Goal: Information Seeking & Learning: Check status

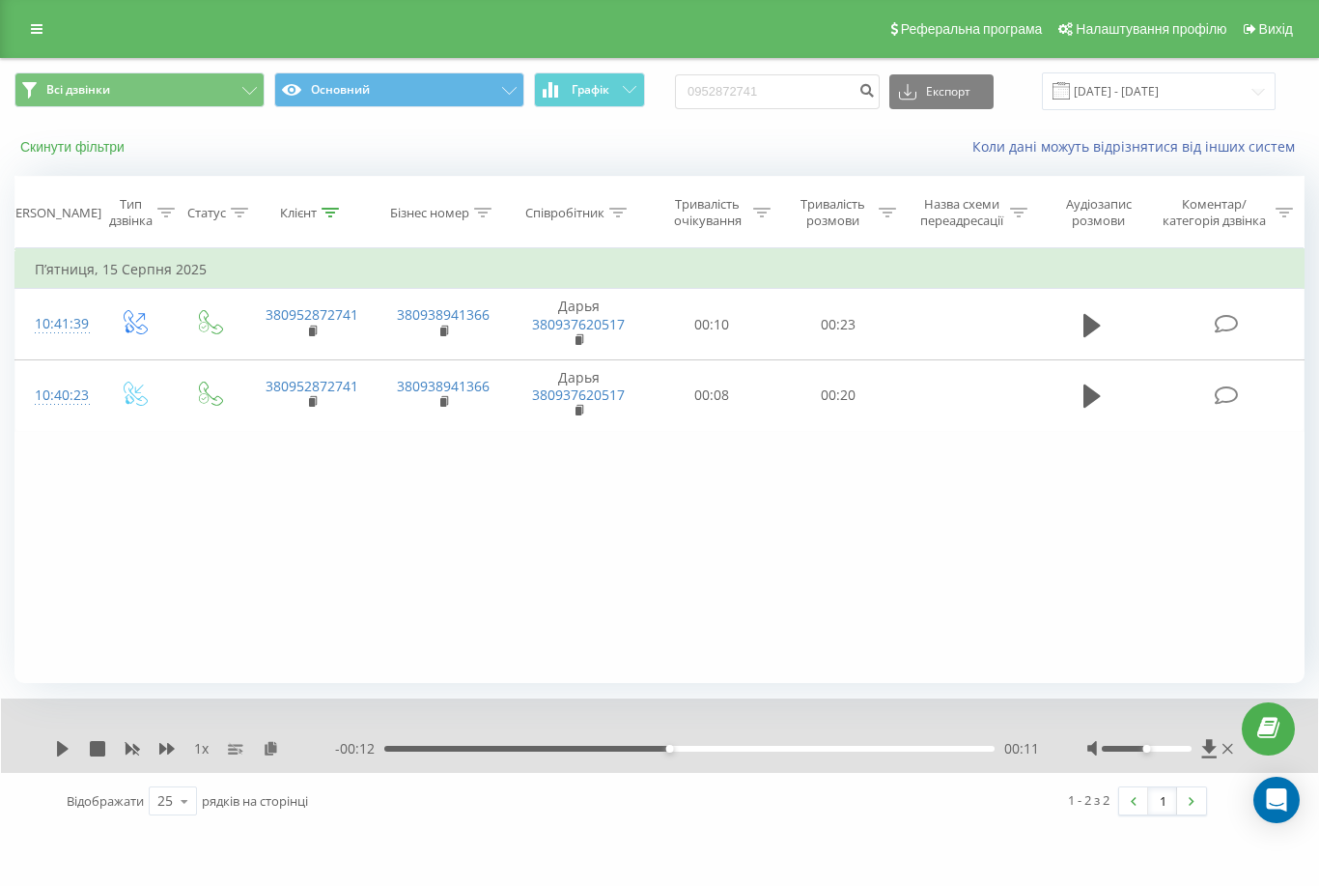
click at [75, 151] on button "Скинути фільтри" at bounding box center [74, 146] width 120 height 17
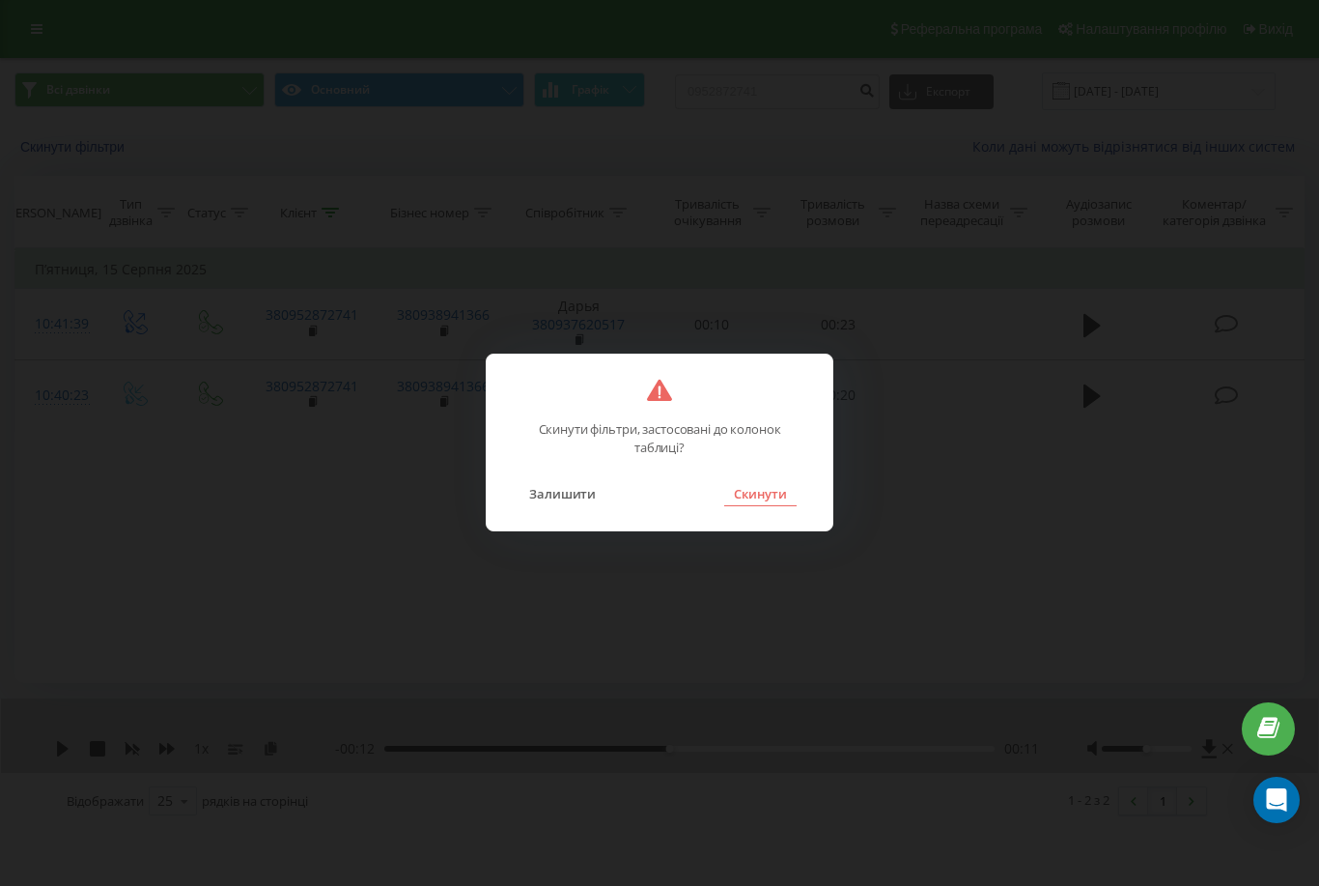
click at [763, 488] on button "Скинути" at bounding box center [760, 493] width 72 height 25
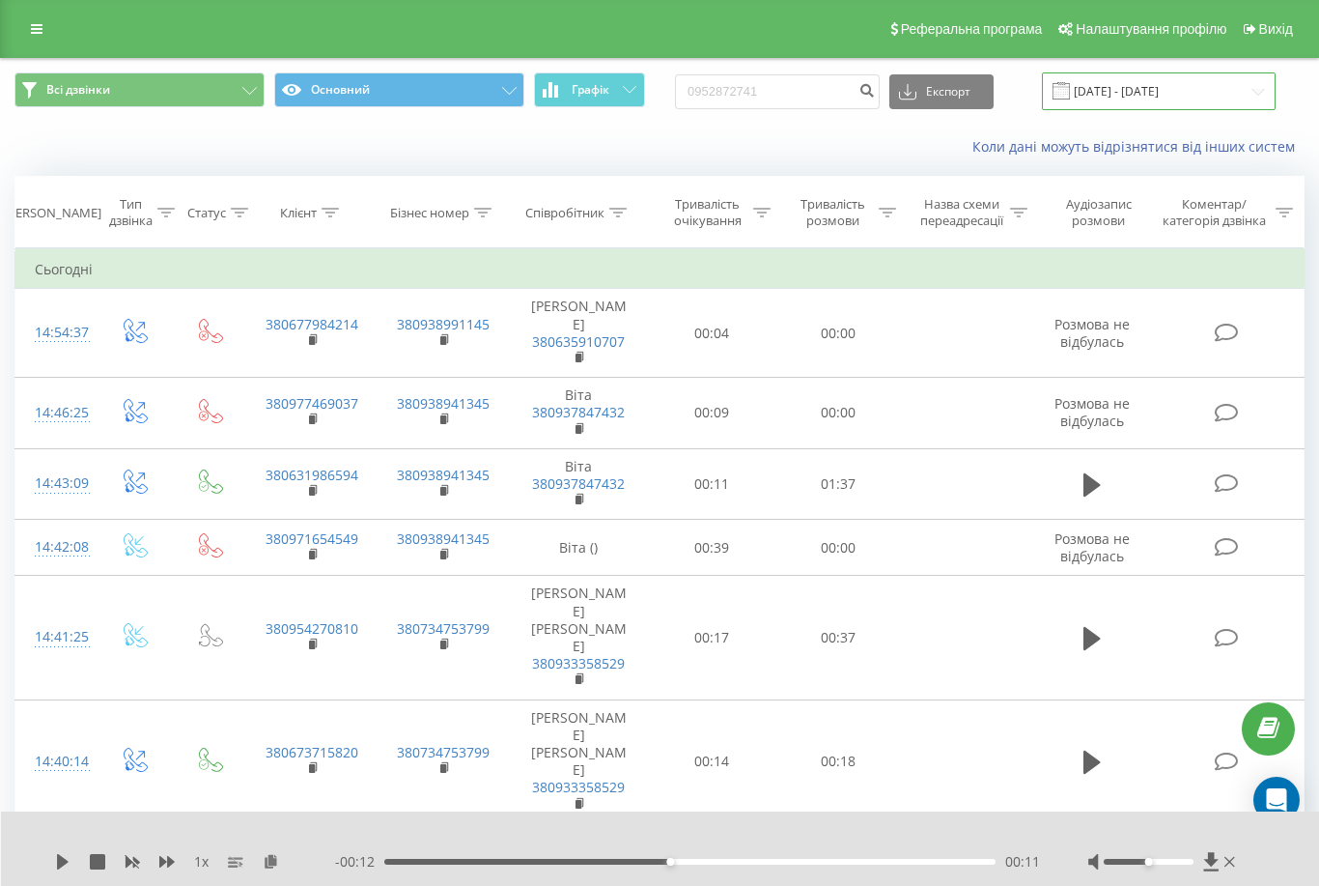
click at [1166, 94] on input "[DATE] - [DATE]" at bounding box center [1159, 91] width 234 height 38
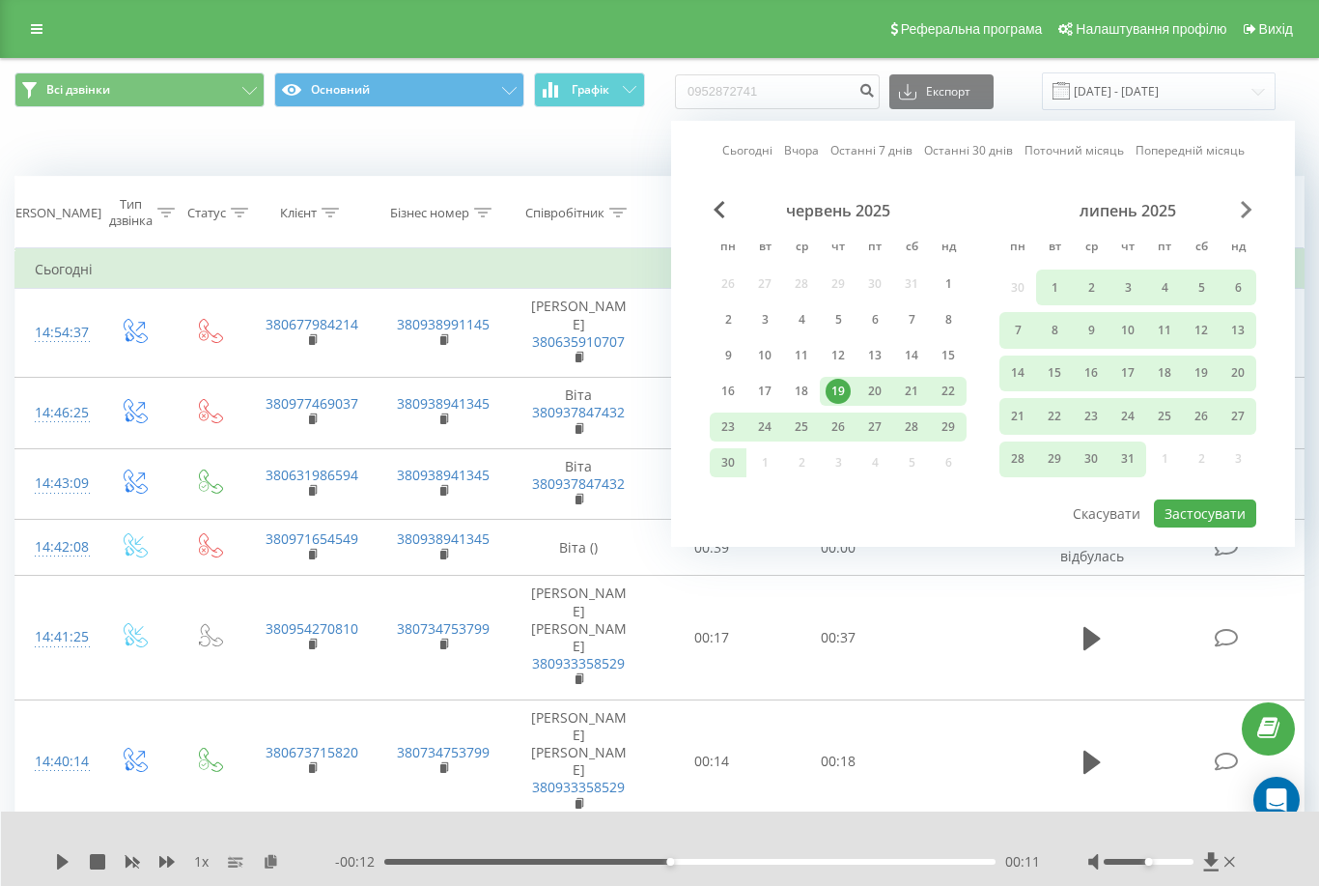
click at [1252, 218] on span "Next Month" at bounding box center [1247, 209] width 12 height 17
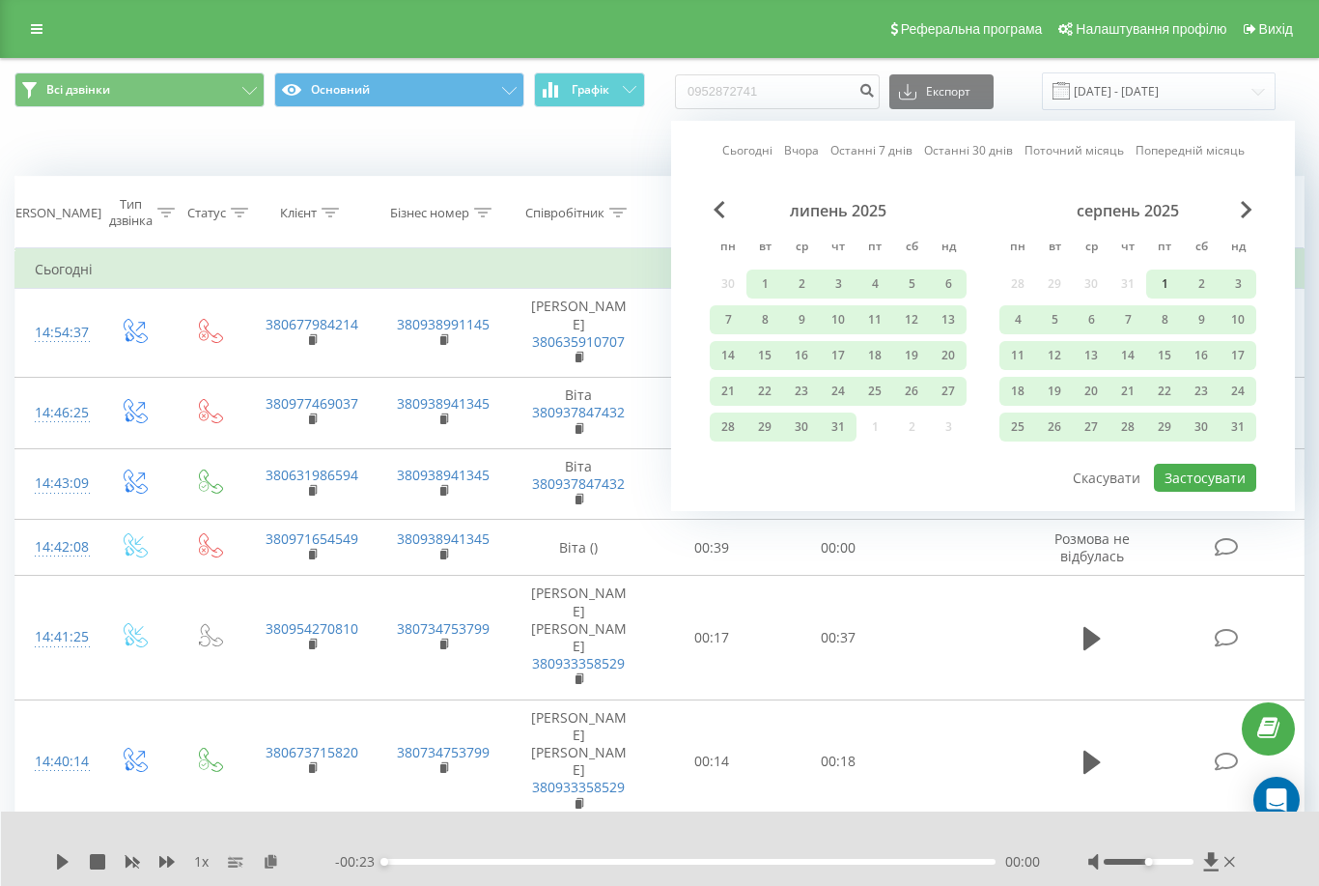
click at [1155, 296] on div "1" at bounding box center [1164, 283] width 25 height 25
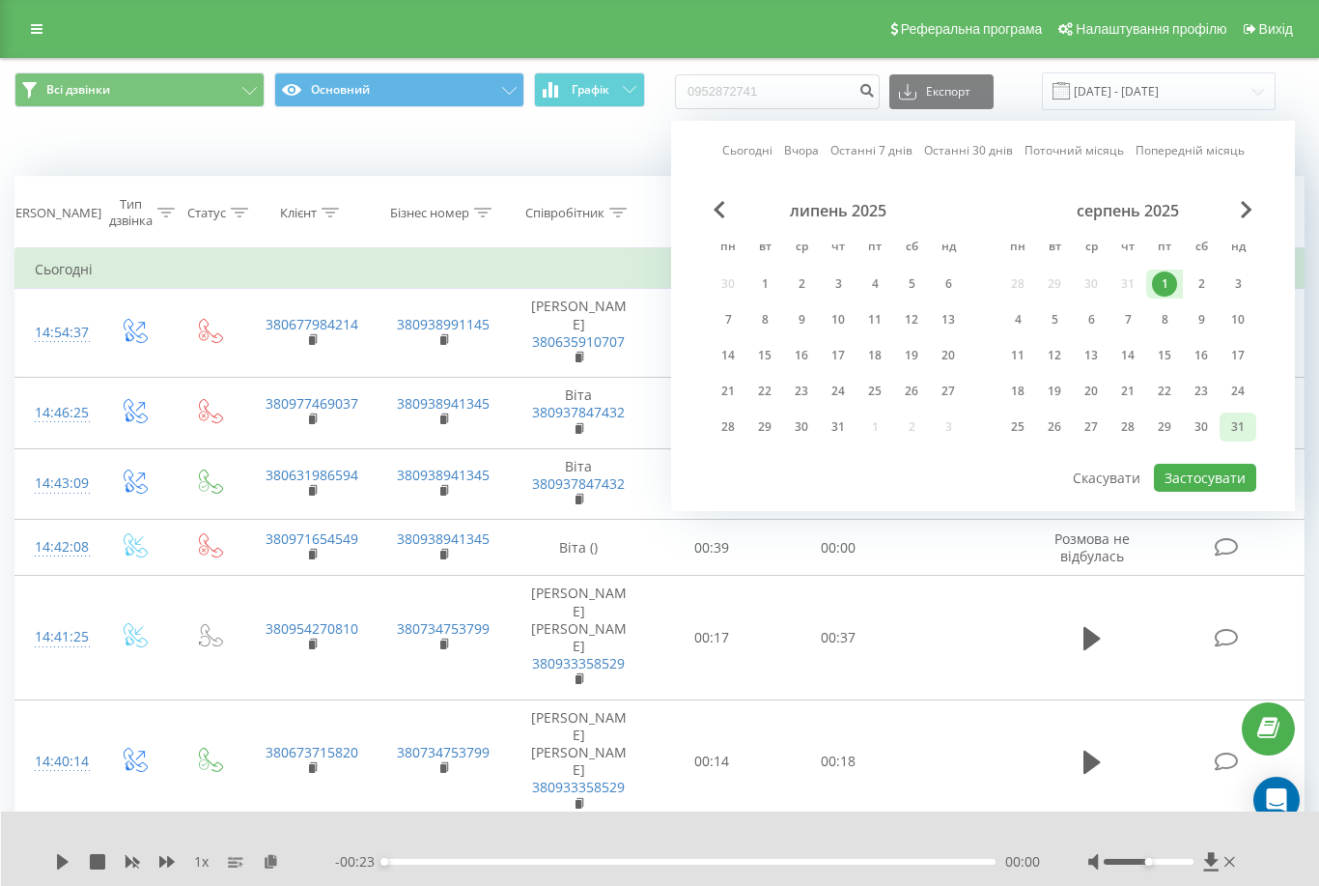
click at [1241, 439] on div "31" at bounding box center [1238, 426] width 25 height 25
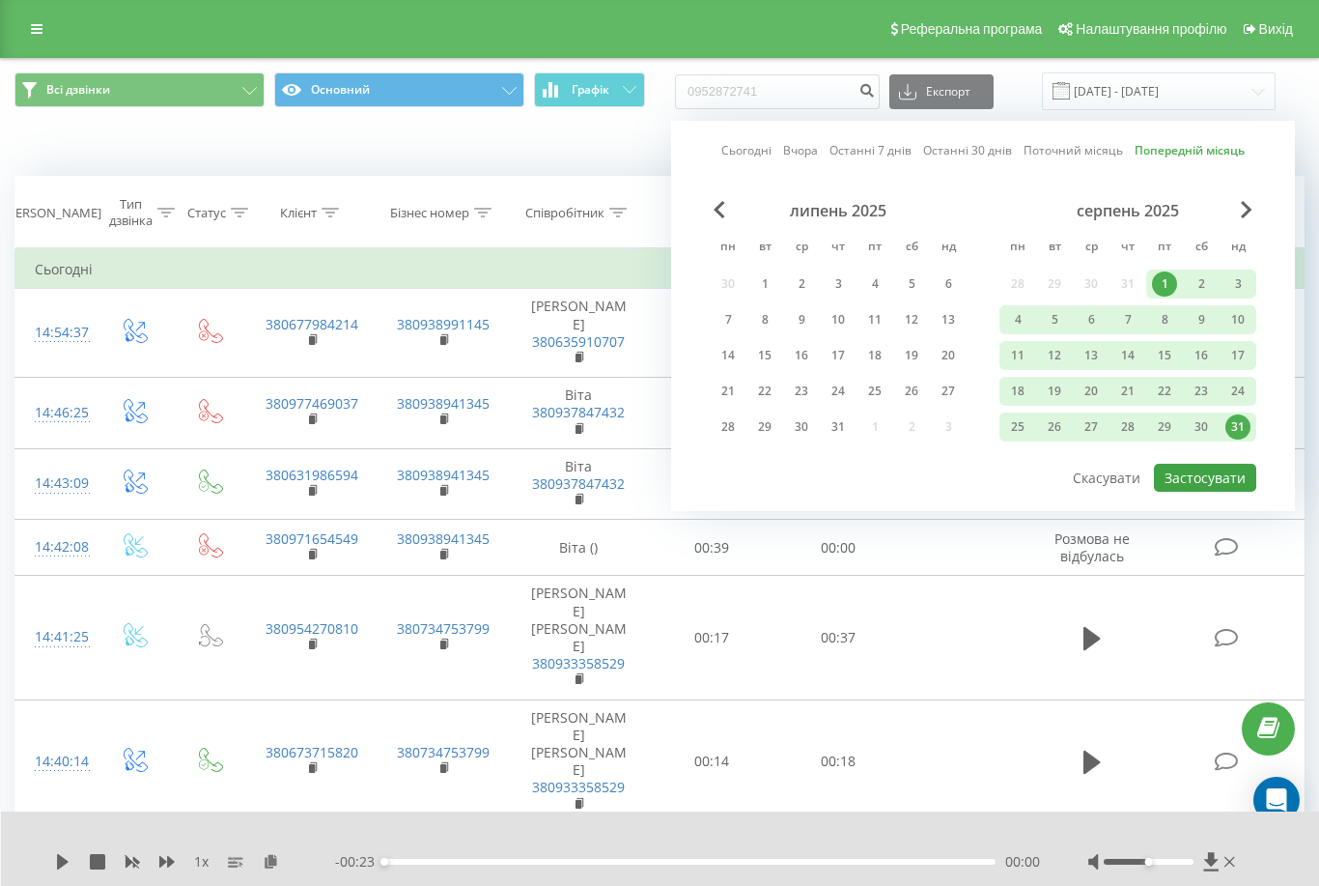
click at [1220, 492] on button "Застосувати" at bounding box center [1205, 478] width 102 height 28
type input "[DATE] - [DATE]"
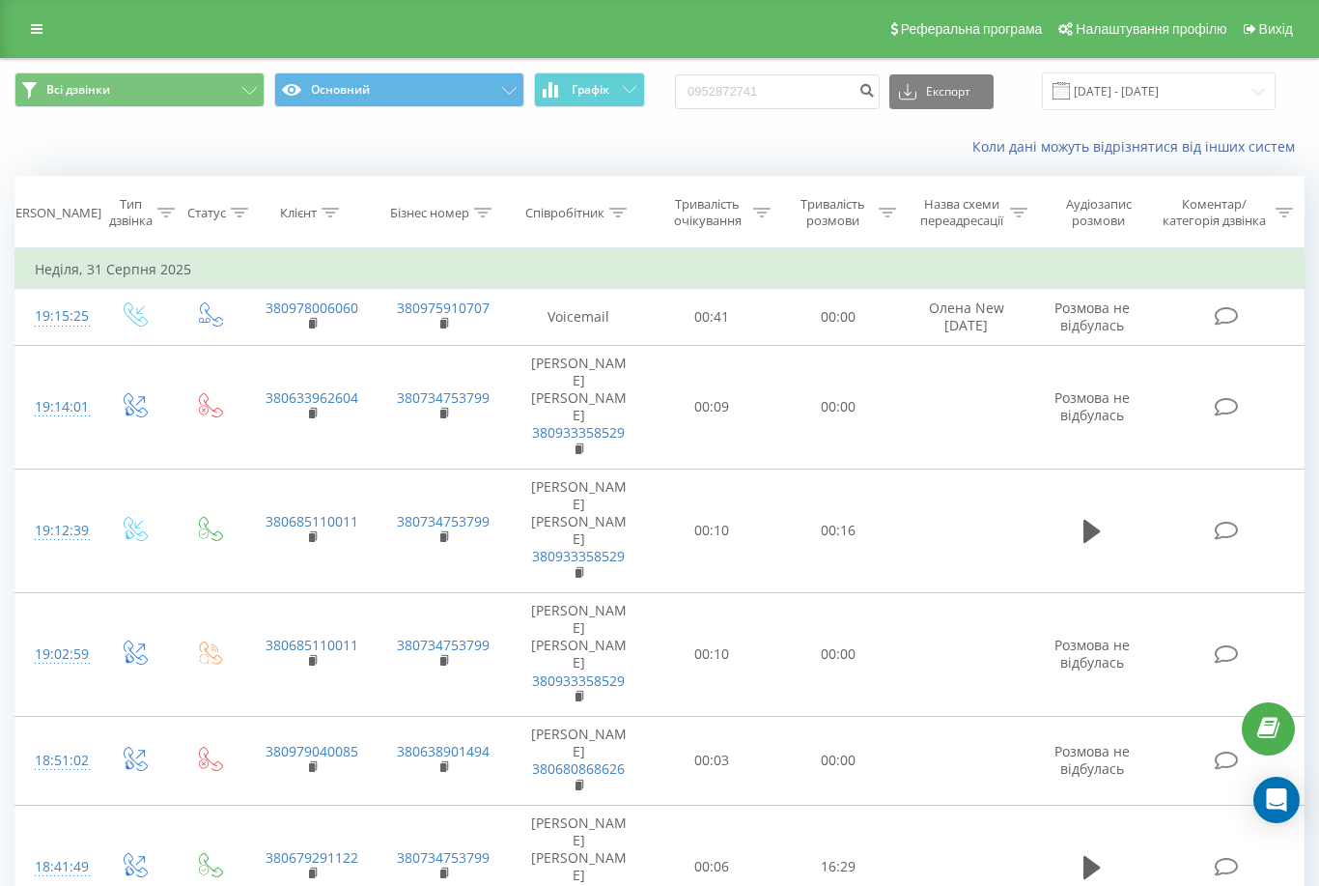
click at [546, 211] on div "Співробітник" at bounding box center [564, 213] width 79 height 16
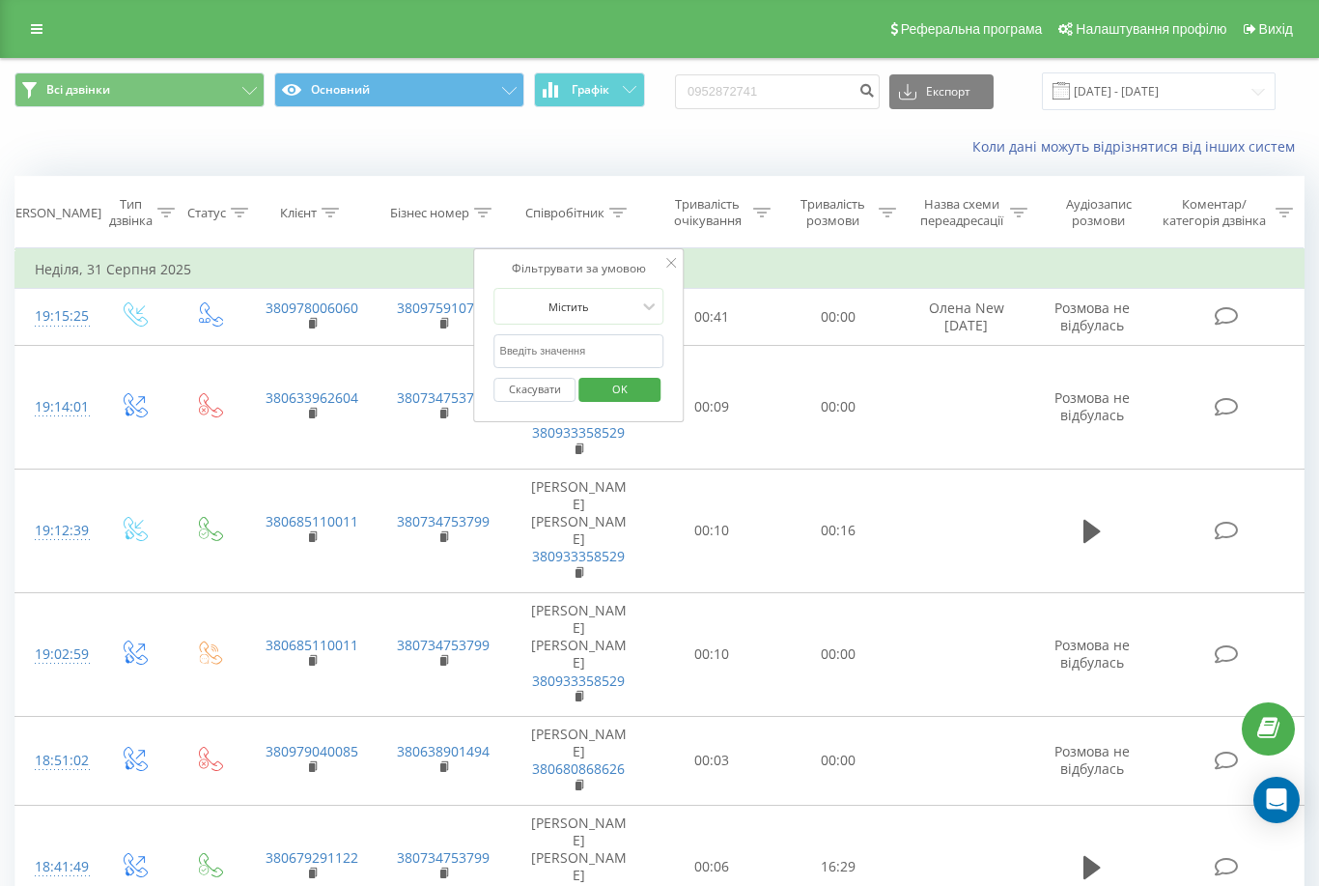
click at [600, 347] on input "text" at bounding box center [579, 351] width 170 height 34
type input "J"
type input "[PERSON_NAME]"
click at [634, 393] on span "OK" at bounding box center [620, 389] width 54 height 30
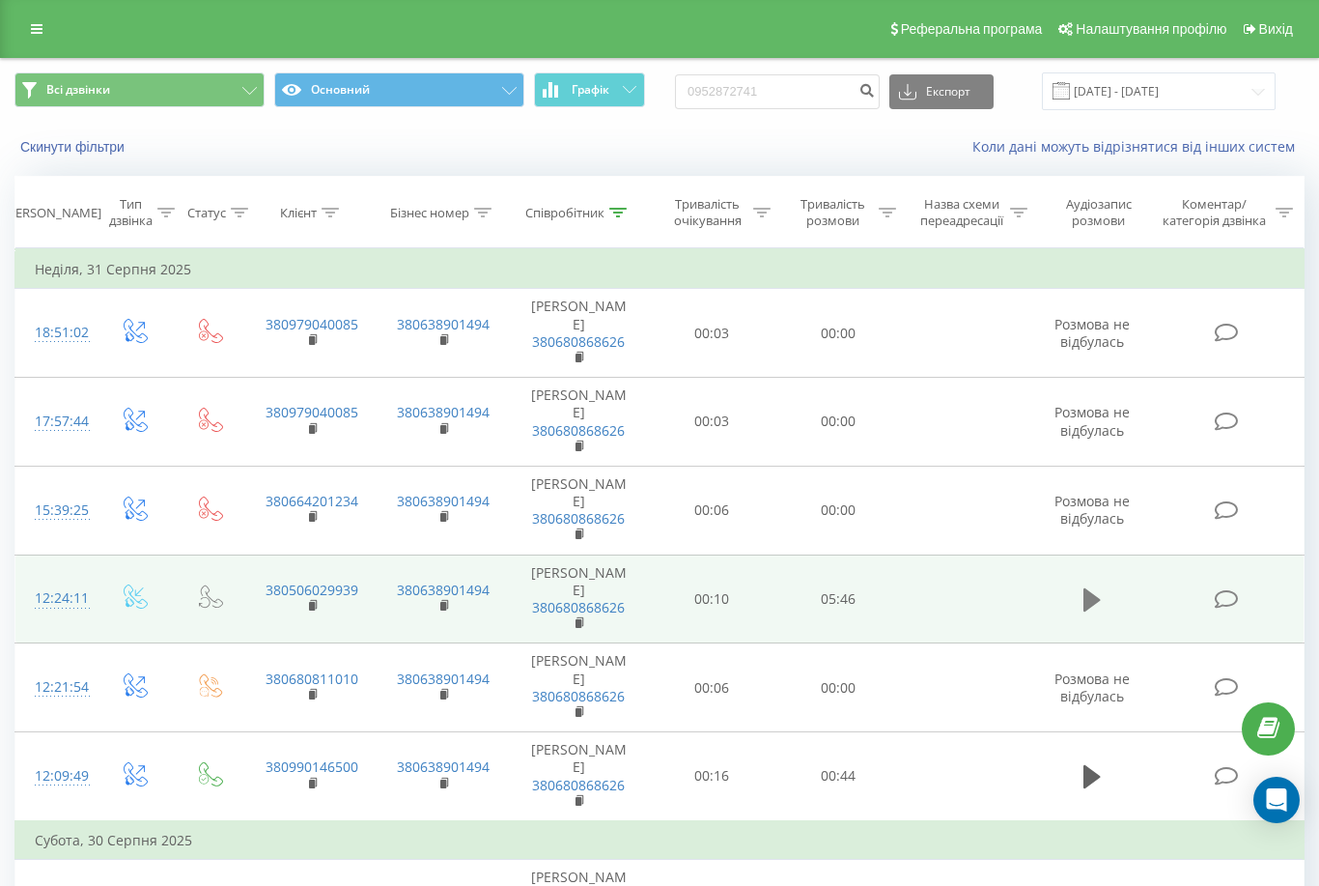
click at [1097, 588] on icon at bounding box center [1092, 599] width 17 height 23
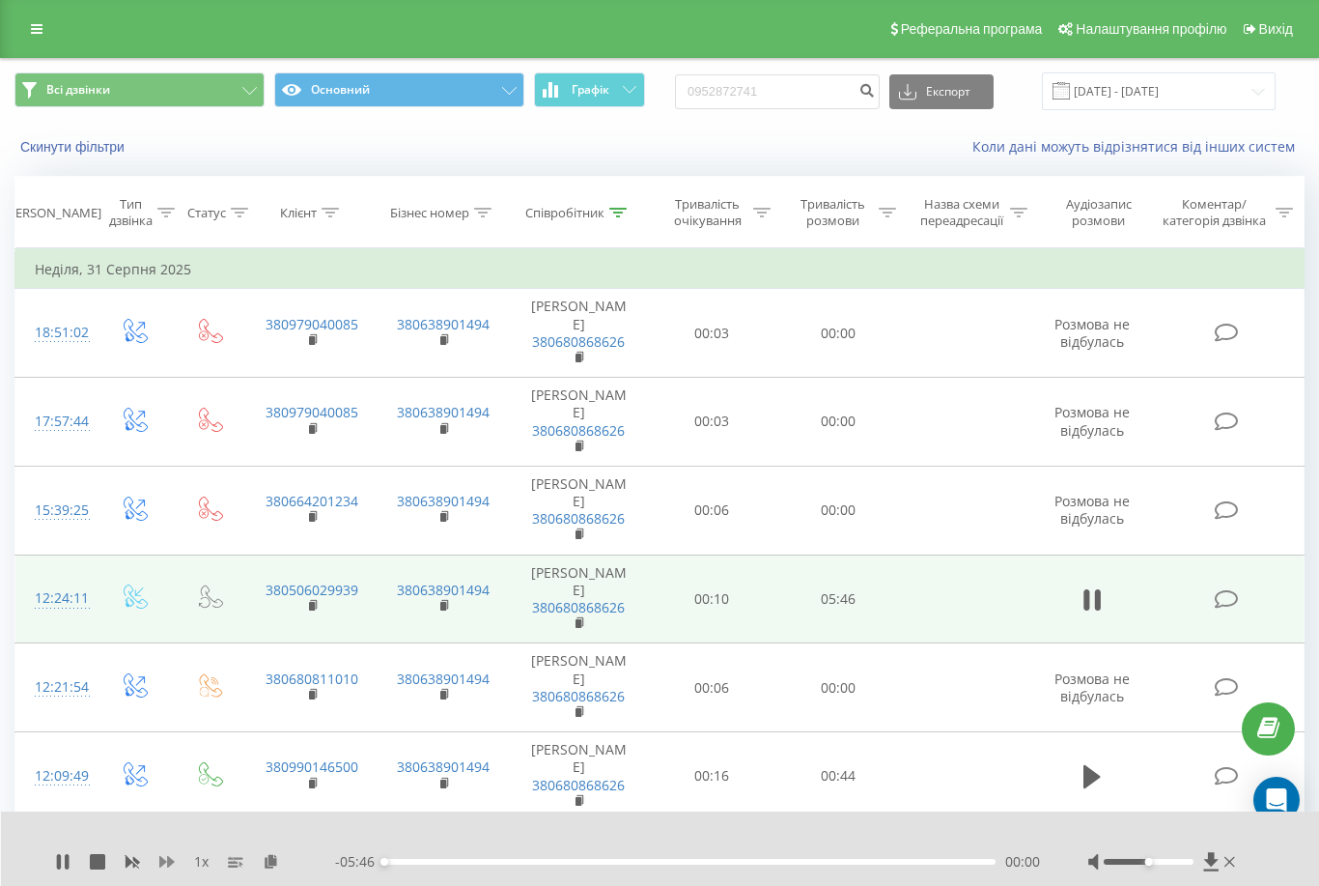
click at [165, 862] on icon at bounding box center [166, 862] width 15 height 12
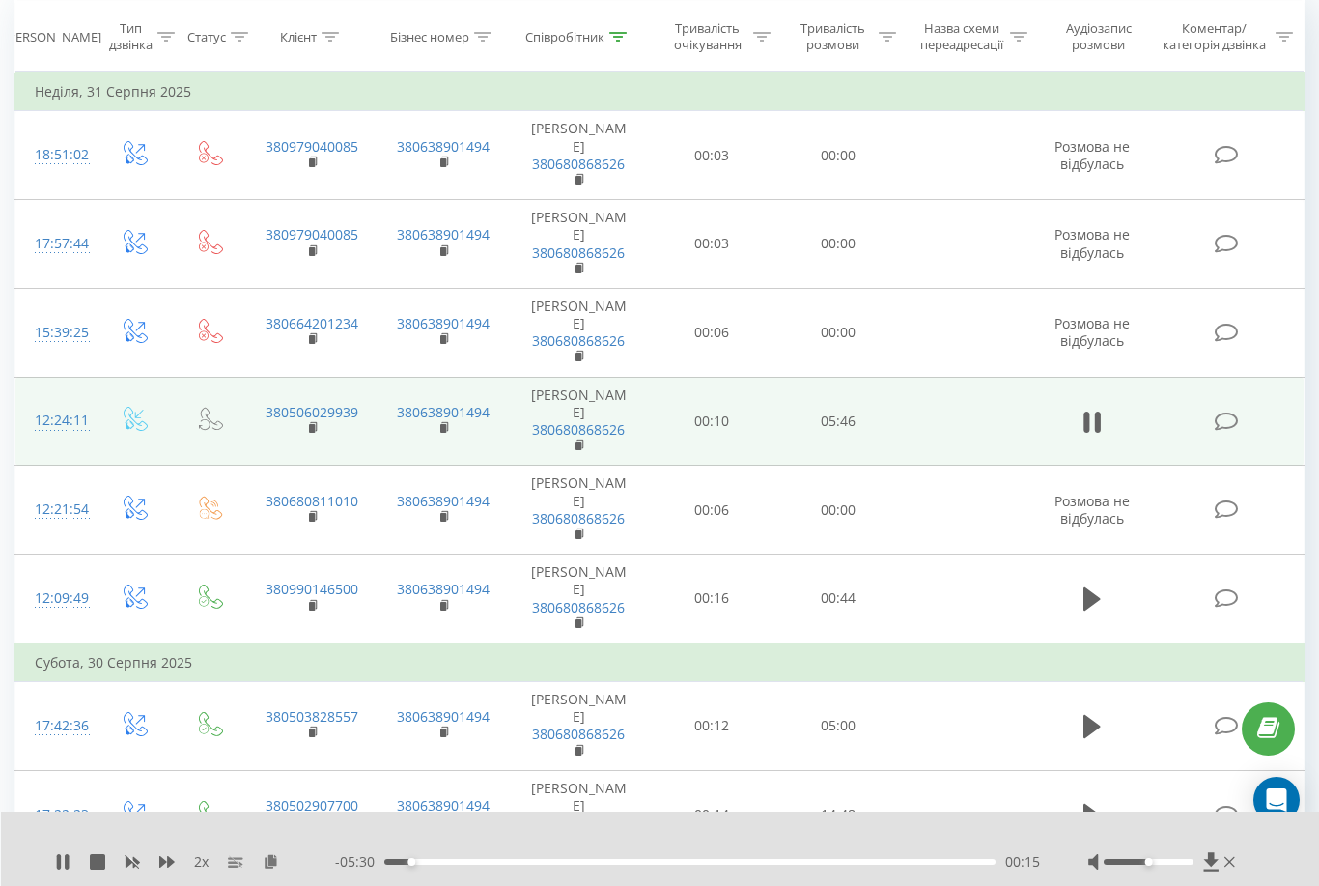
scroll to position [182, 0]
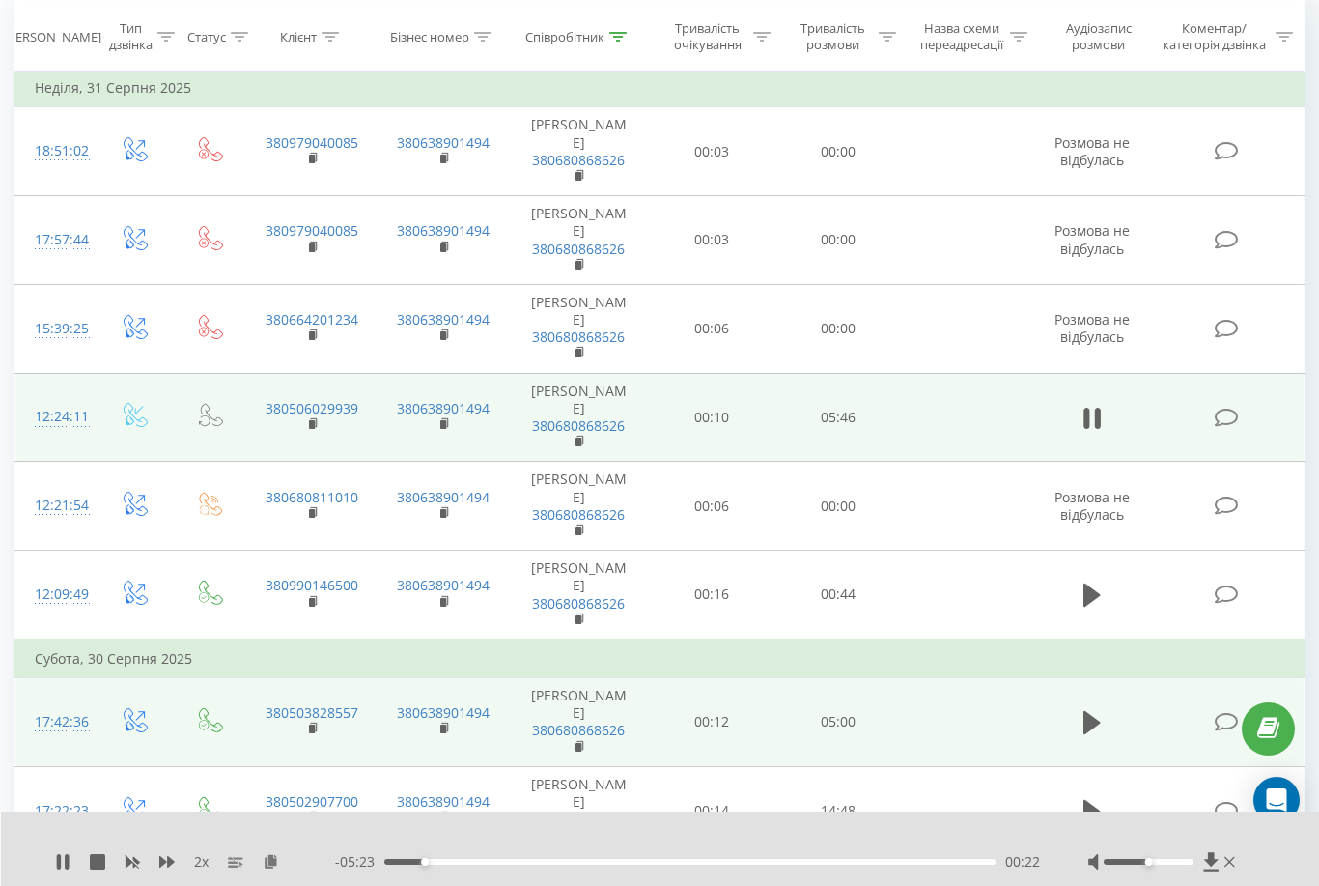
click at [1089, 678] on td at bounding box center [1091, 722] width 121 height 89
click at [1089, 711] on icon at bounding box center [1092, 722] width 17 height 23
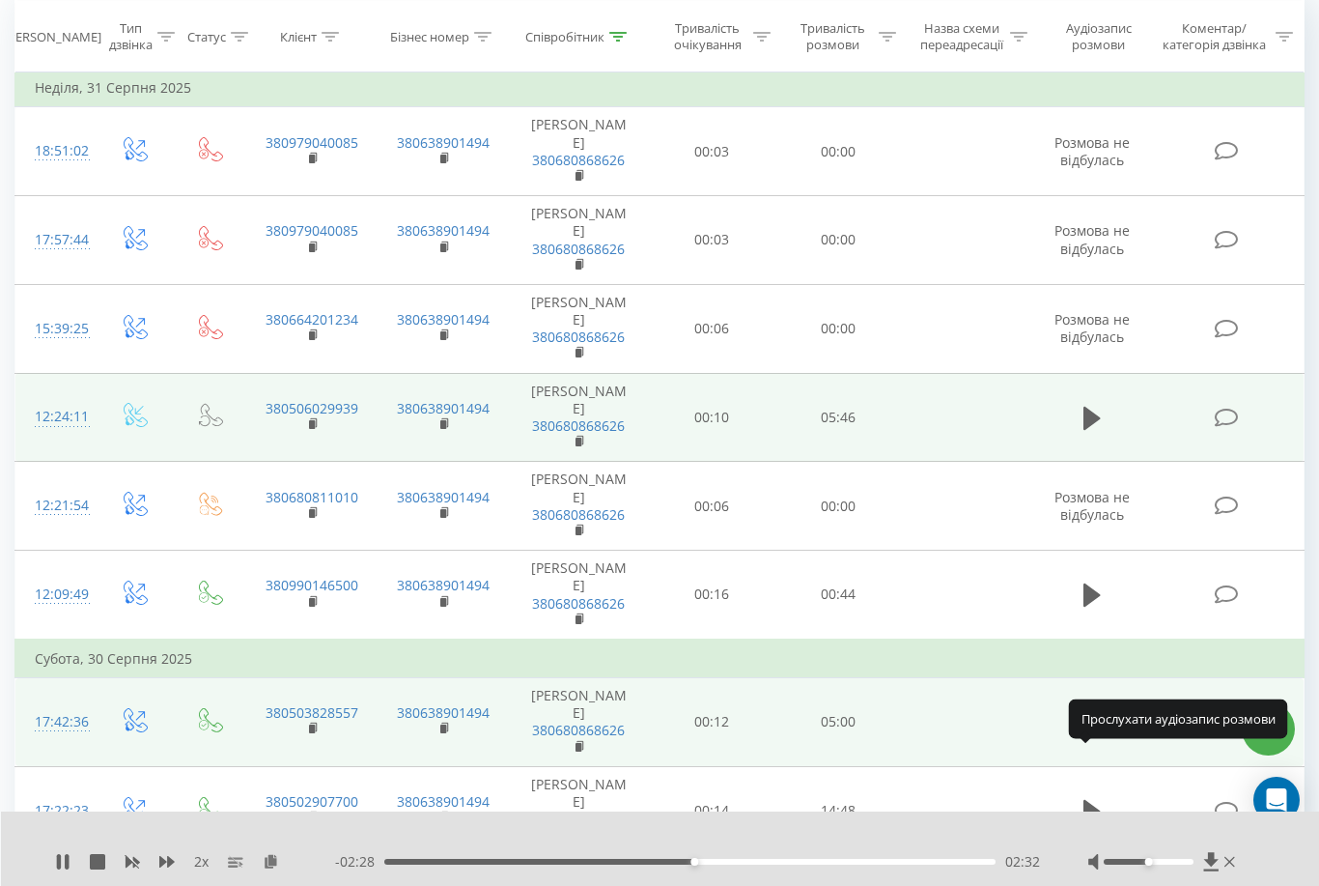
click at [1091, 885] on icon at bounding box center [1092, 899] width 17 height 23
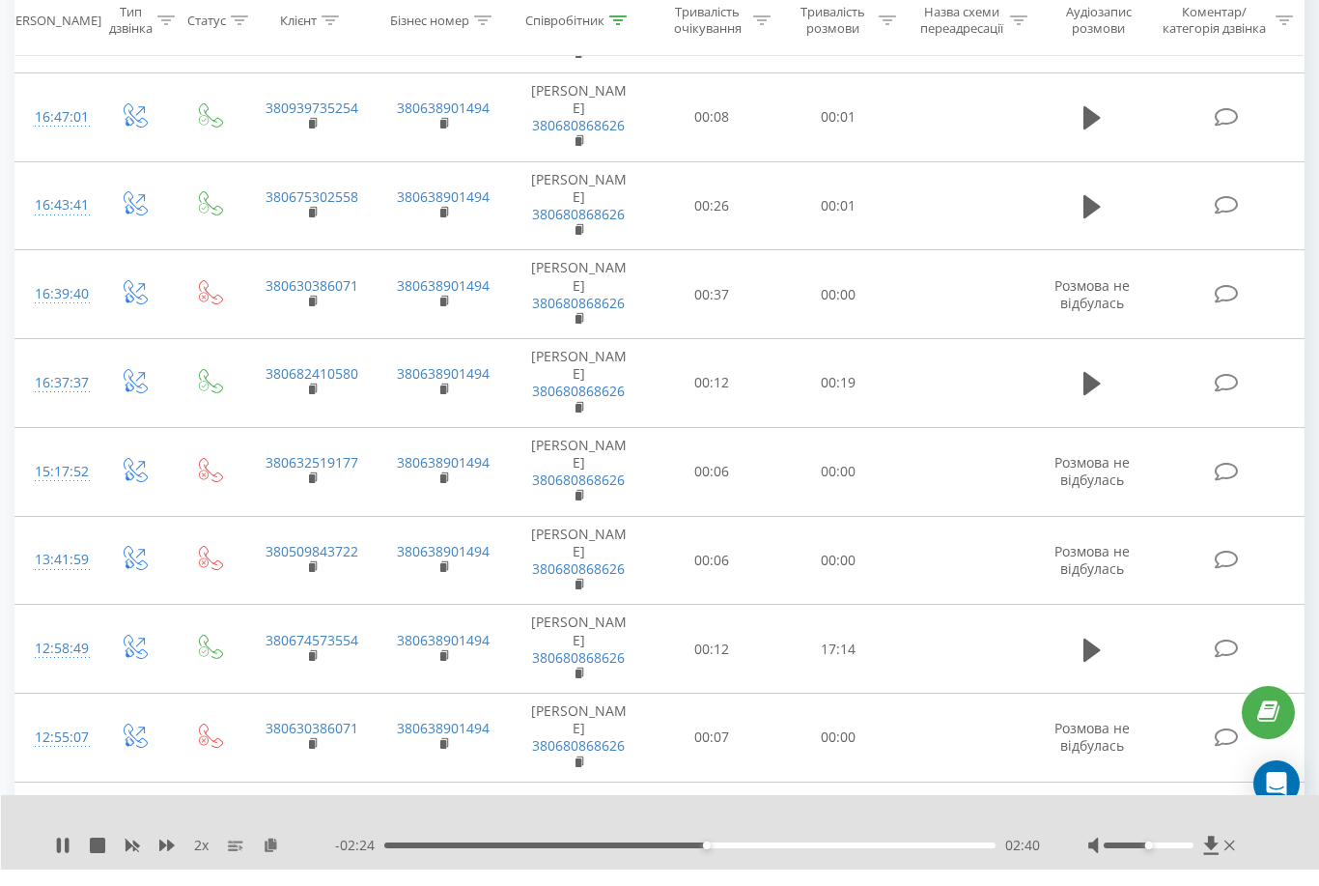
scroll to position [1287, 0]
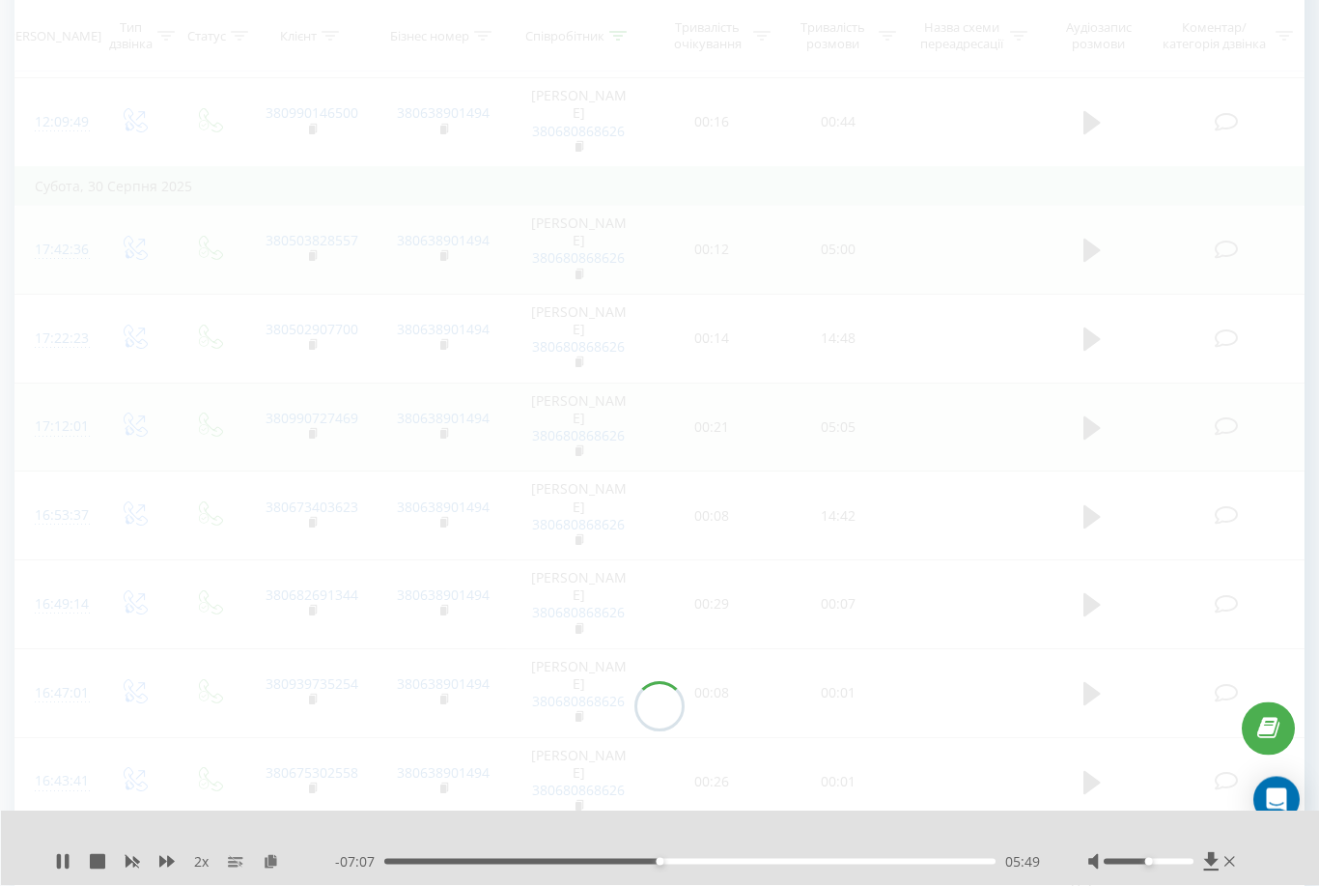
scroll to position [146, 0]
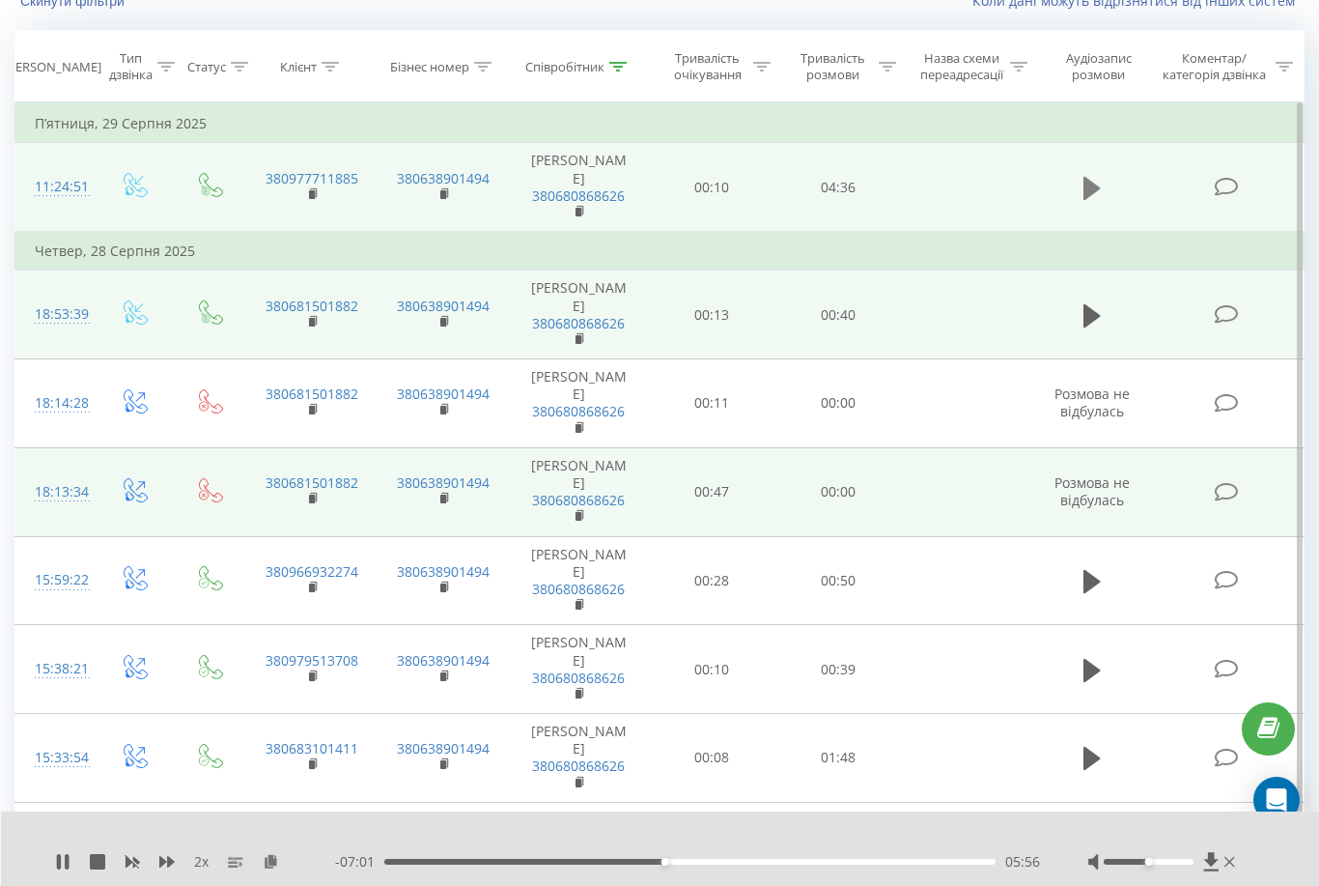
click at [1089, 190] on icon at bounding box center [1092, 188] width 17 height 23
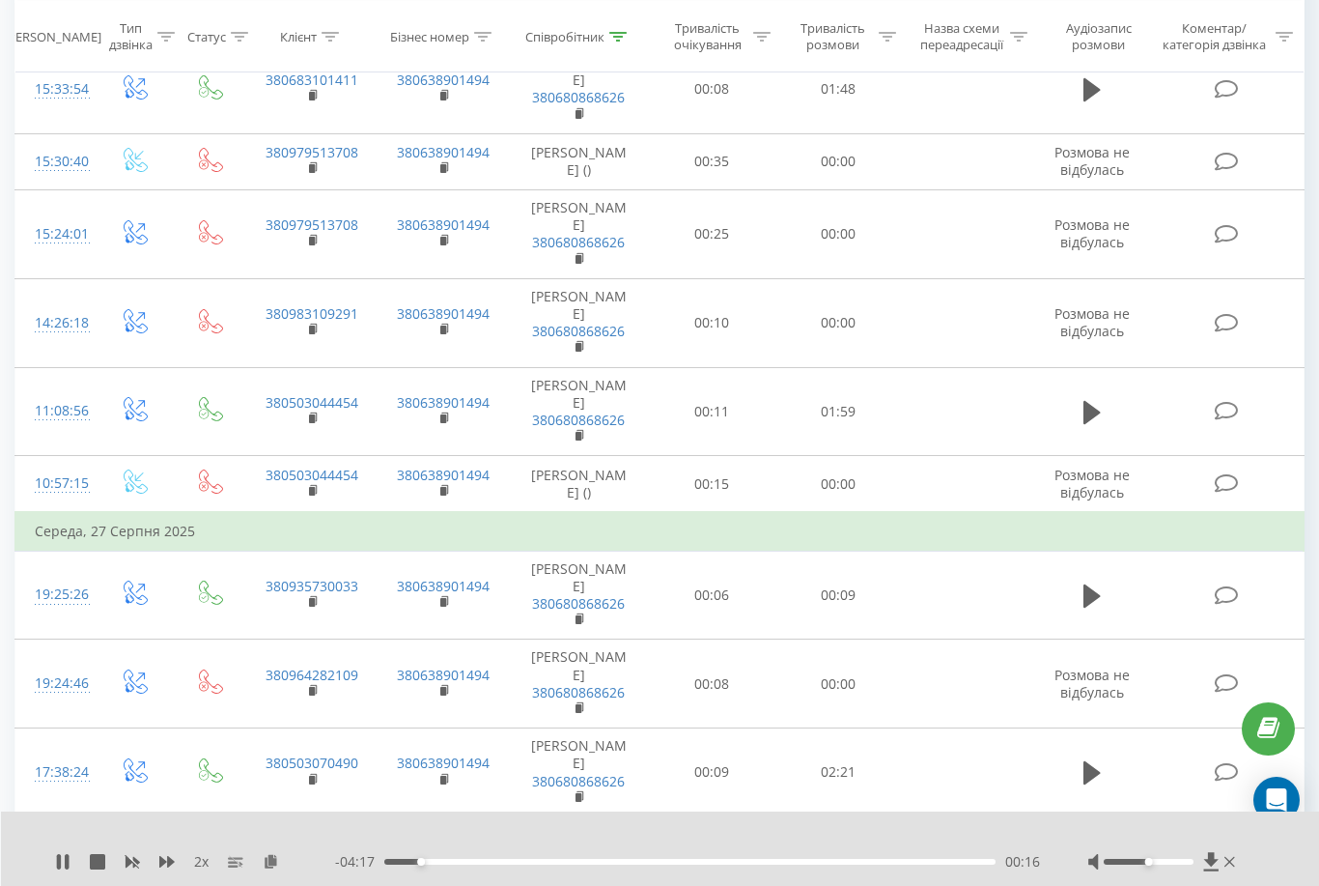
scroll to position [828, 0]
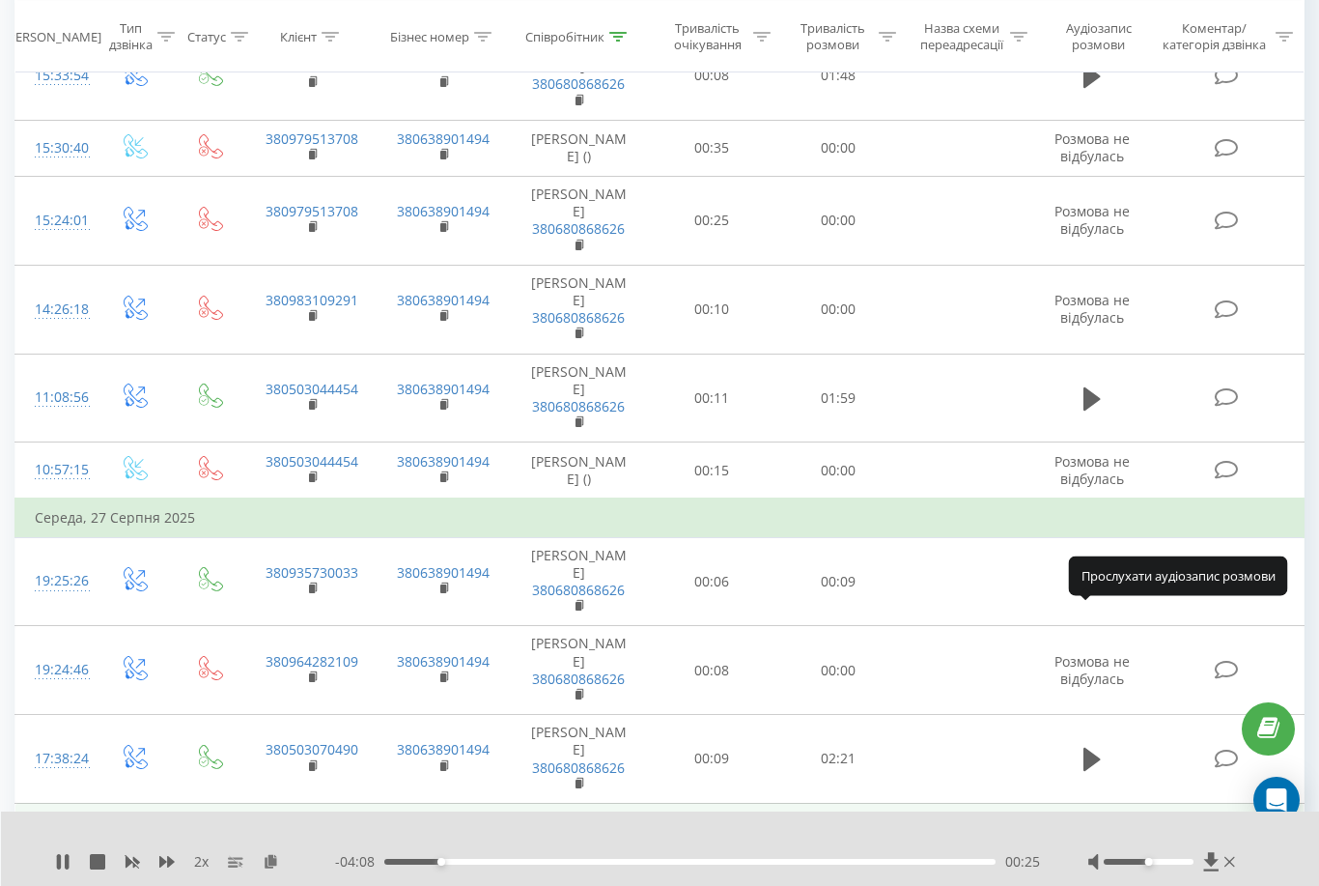
click at [1095, 836] on icon at bounding box center [1092, 847] width 17 height 23
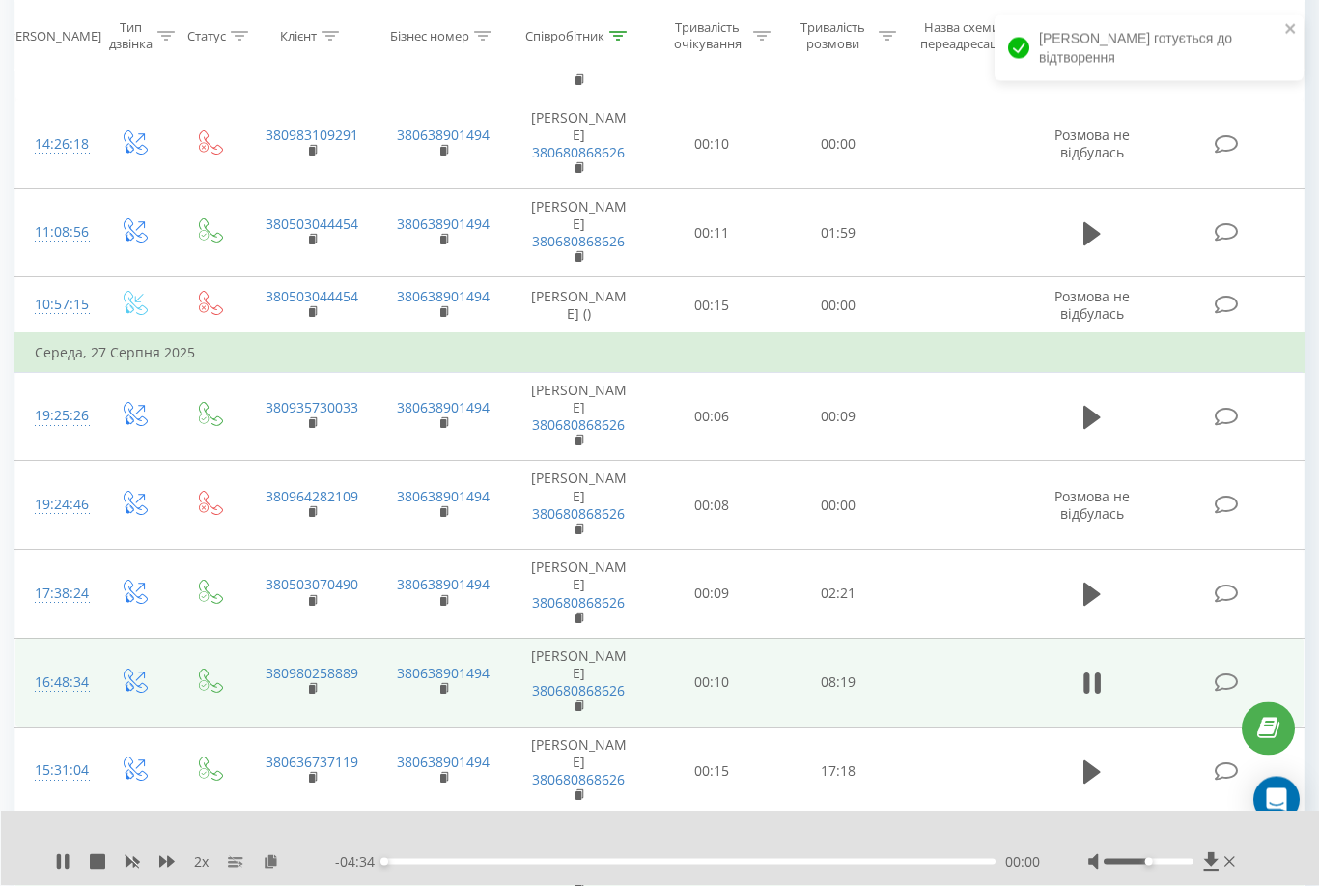
scroll to position [993, 0]
click at [1211, 870] on icon at bounding box center [1211, 861] width 14 height 18
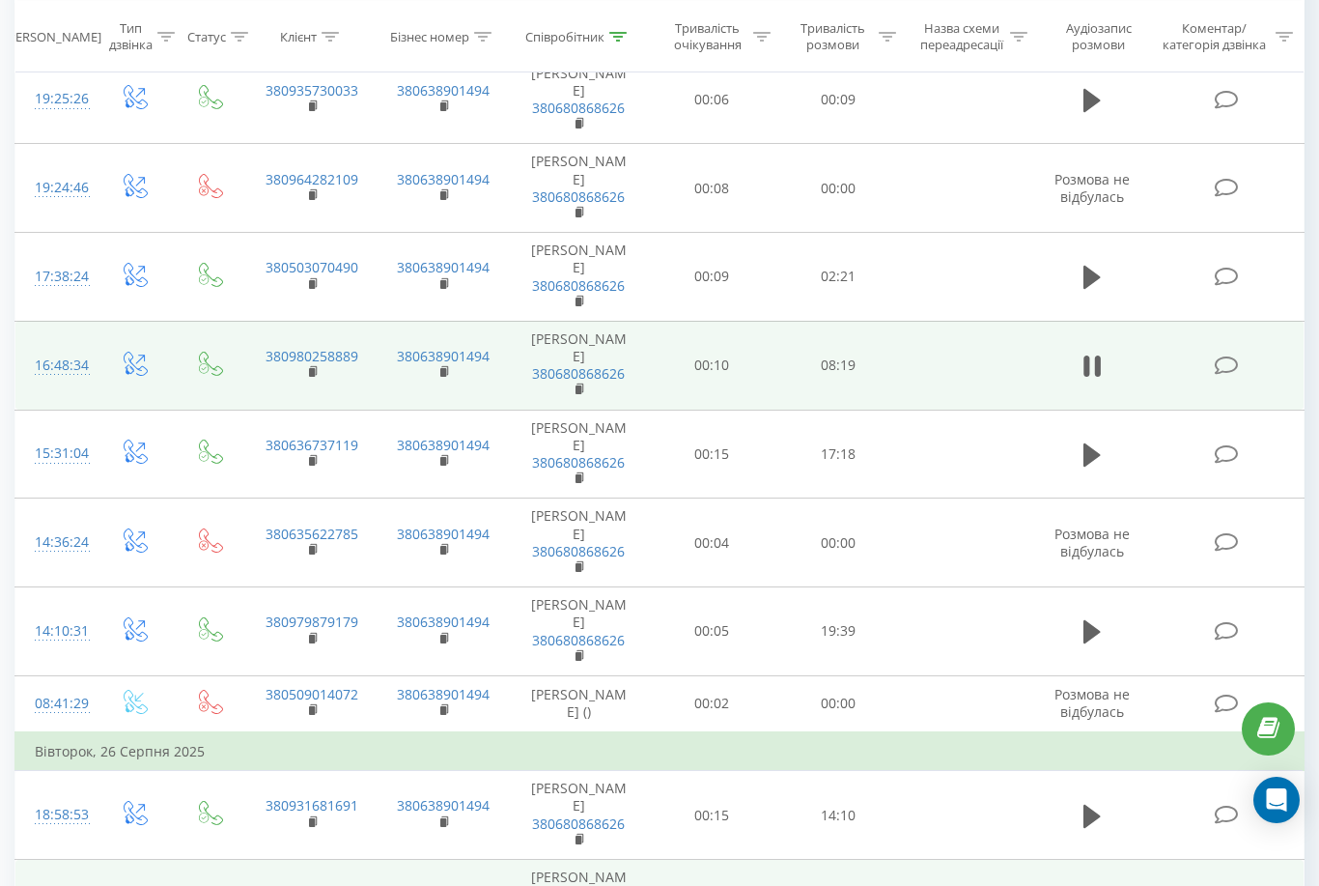
scroll to position [1329, 0]
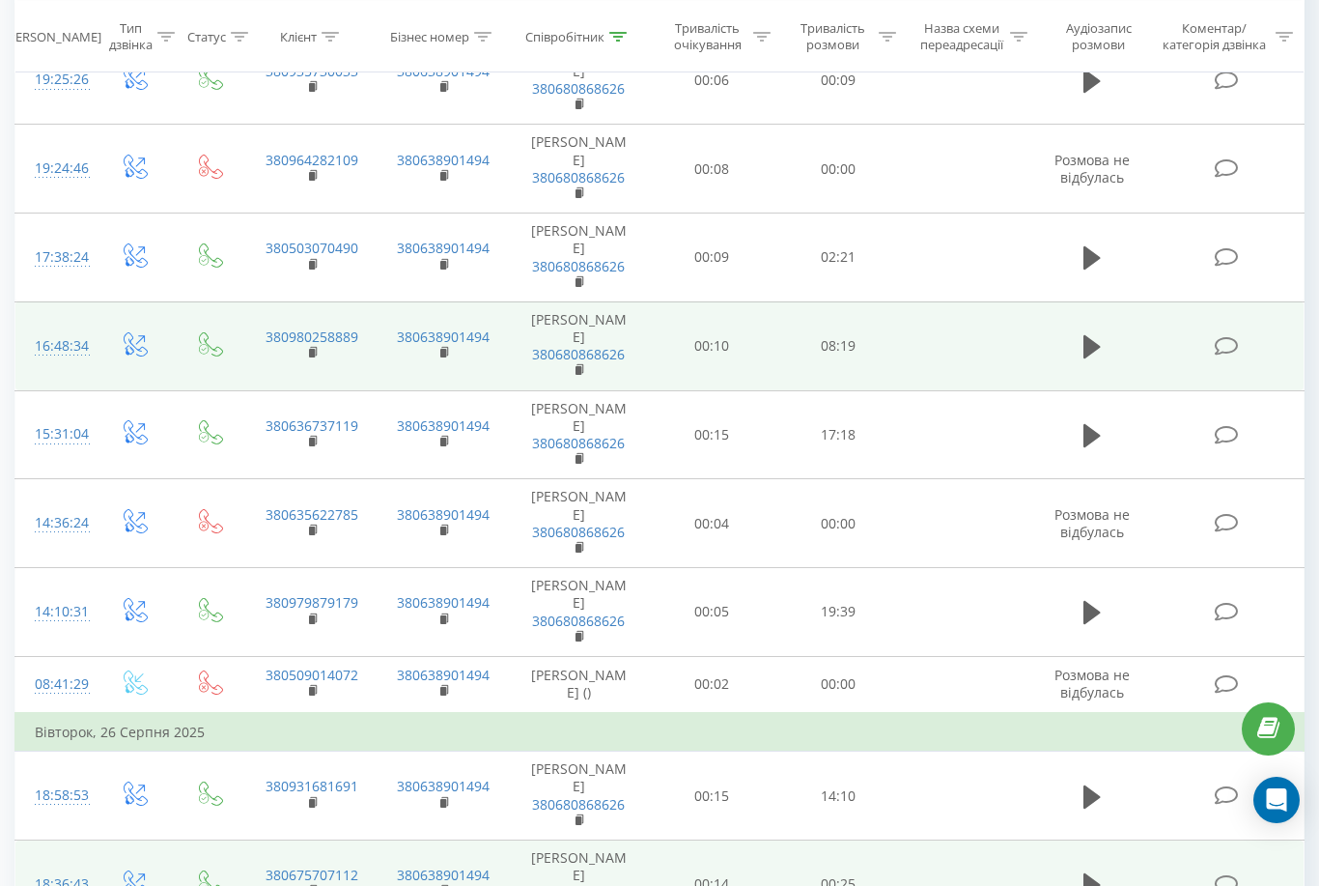
scroll to position [1391, 0]
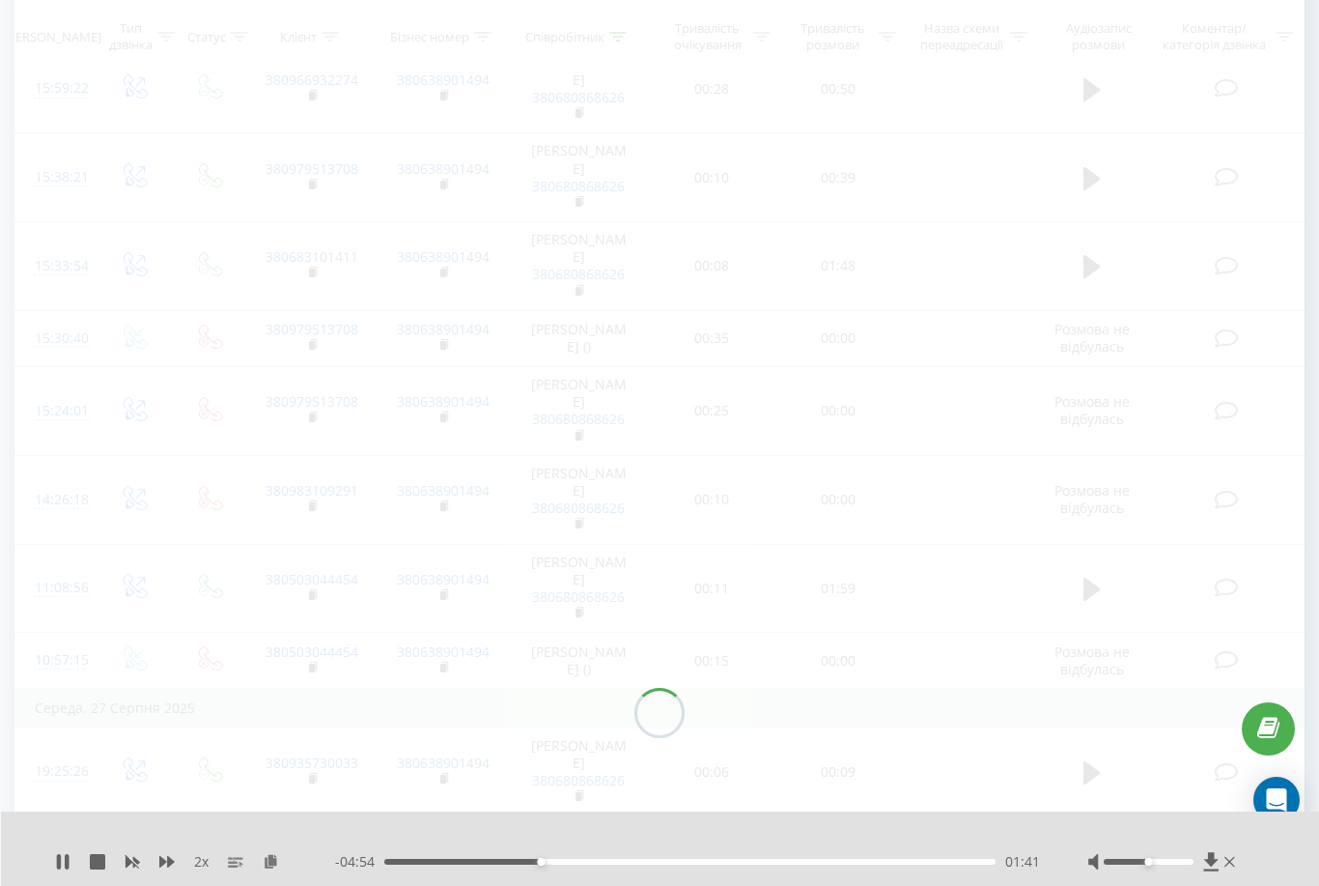
scroll to position [146, 0]
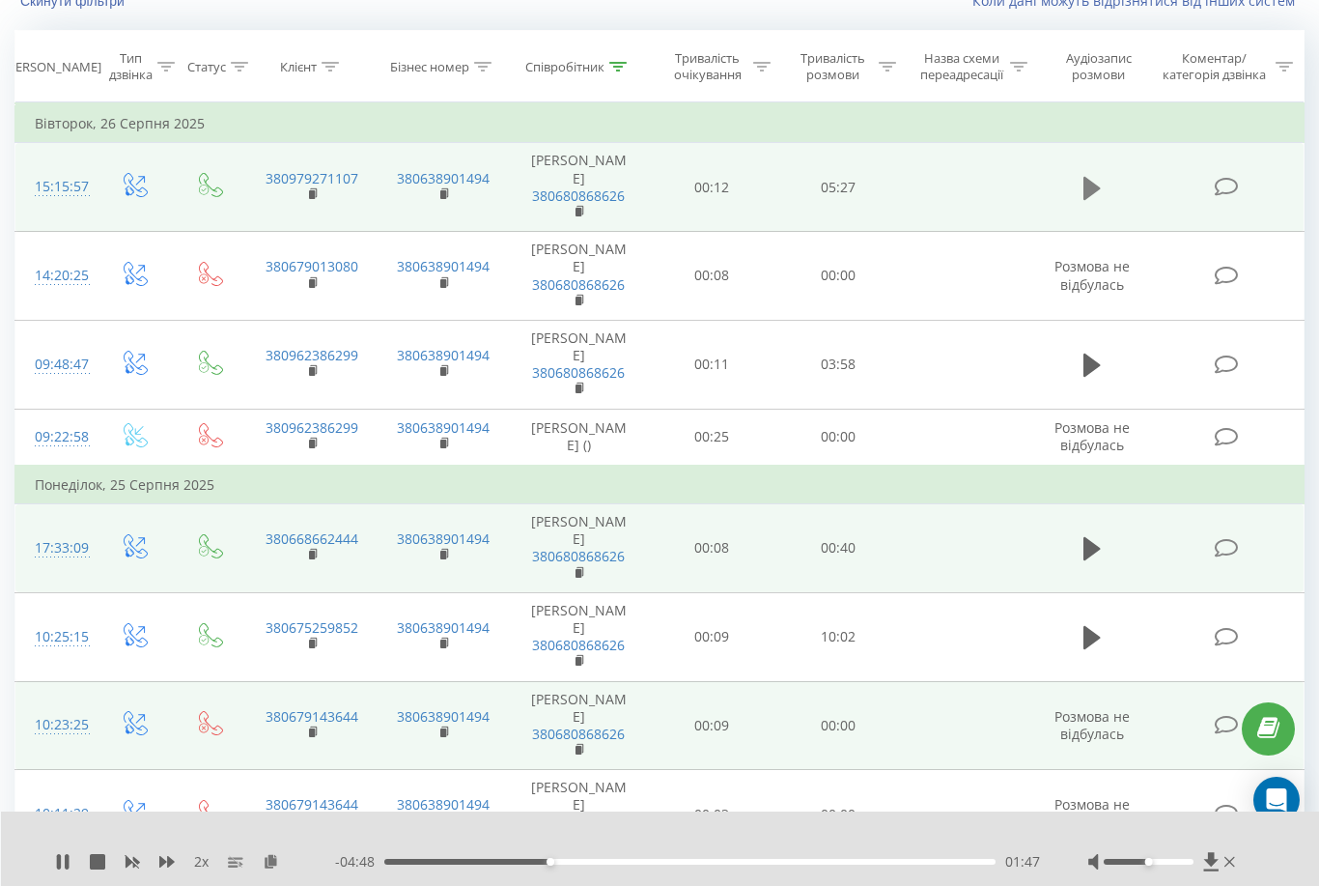
click at [1092, 198] on icon at bounding box center [1092, 188] width 17 height 23
click at [59, 863] on icon at bounding box center [59, 861] width 4 height 15
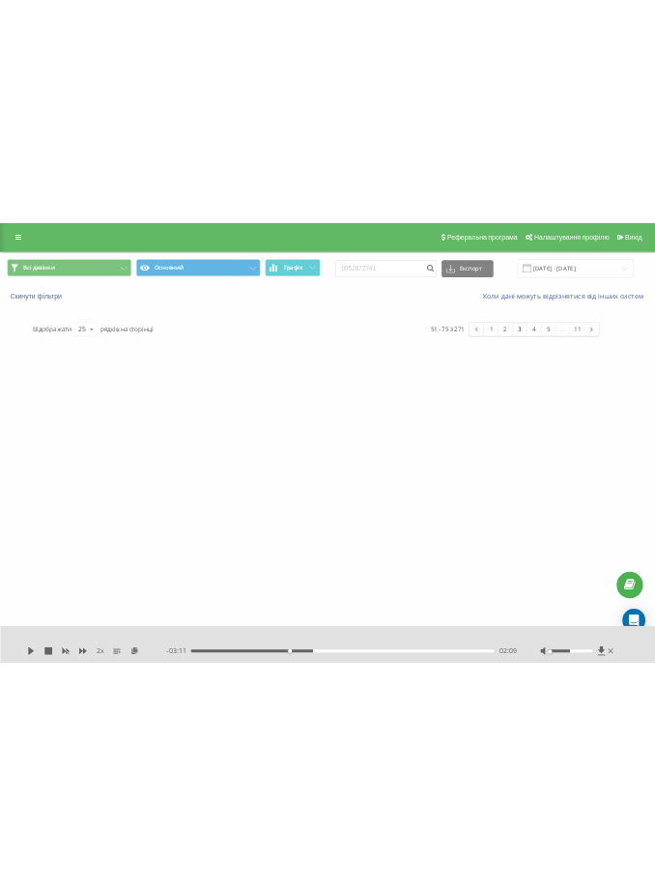
scroll to position [0, 0]
